Goal: Information Seeking & Learning: Stay updated

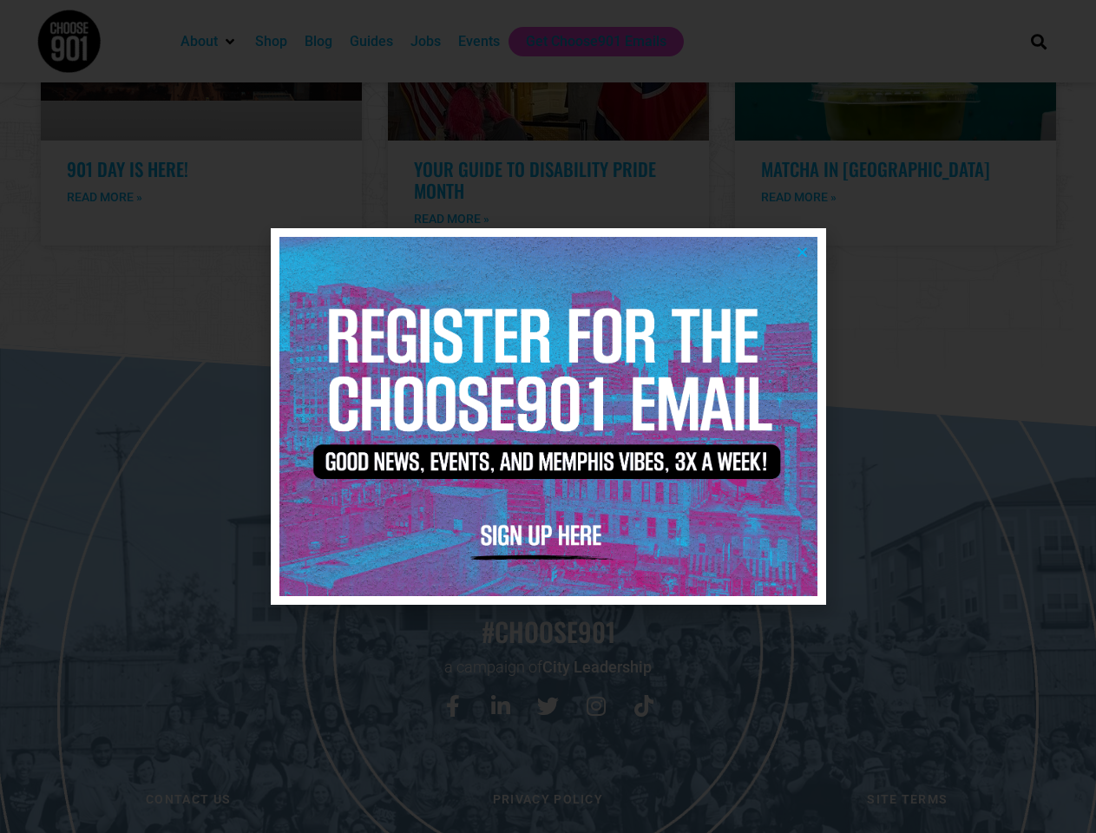
scroll to position [3581, 0]
